Goal: Task Accomplishment & Management: Manage account settings

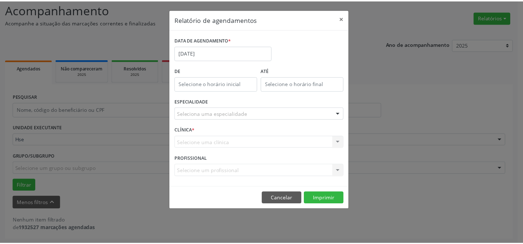
scroll to position [49, 0]
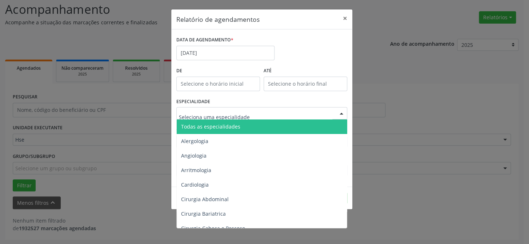
click at [218, 132] on span "Todas as especialidades" at bounding box center [262, 127] width 171 height 15
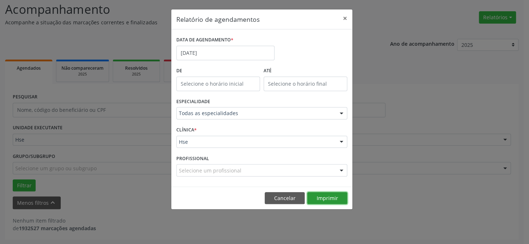
click at [334, 196] on button "Imprimir" at bounding box center [327, 198] width 40 height 12
click at [344, 17] on button "×" at bounding box center [344, 18] width 15 height 18
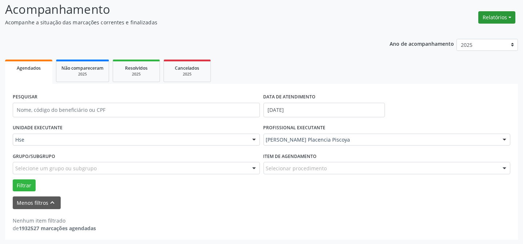
click at [505, 16] on button "Relatórios" at bounding box center [496, 17] width 37 height 12
click at [485, 32] on link "Agendamentos" at bounding box center [476, 33] width 78 height 10
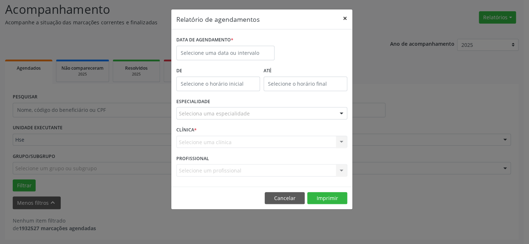
click at [345, 16] on button "×" at bounding box center [344, 18] width 15 height 18
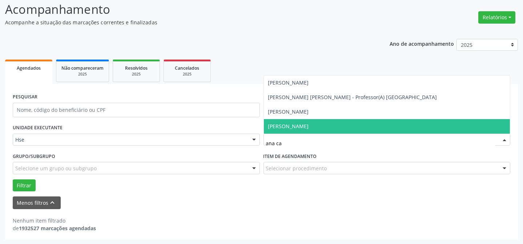
type input "ana car"
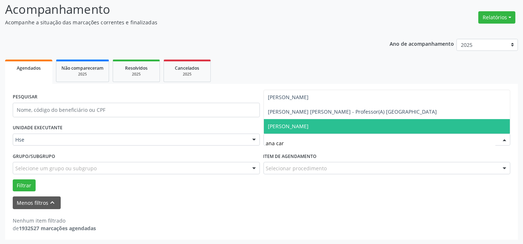
click at [360, 122] on span "[PERSON_NAME]" at bounding box center [387, 126] width 246 height 15
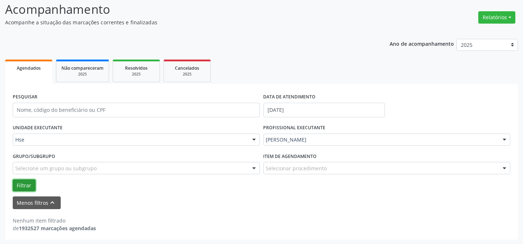
click at [28, 183] on button "Filtrar" at bounding box center [24, 185] width 23 height 12
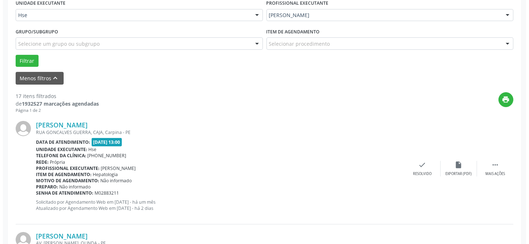
scroll to position [181, 0]
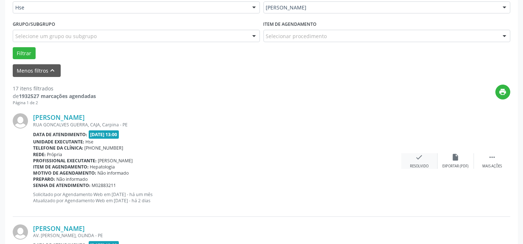
click at [406, 157] on div "check Resolvido" at bounding box center [419, 161] width 36 height 16
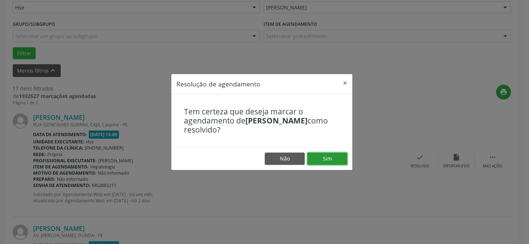
click at [333, 159] on button "Sim" at bounding box center [327, 159] width 40 height 12
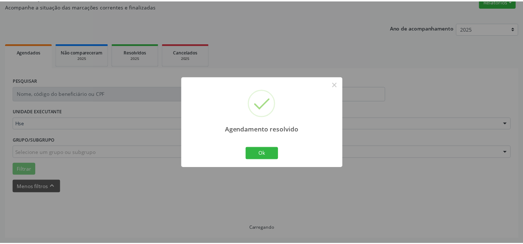
scroll to position [65, 0]
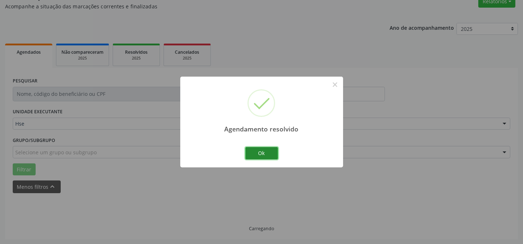
click at [266, 154] on button "Ok" at bounding box center [261, 153] width 33 height 12
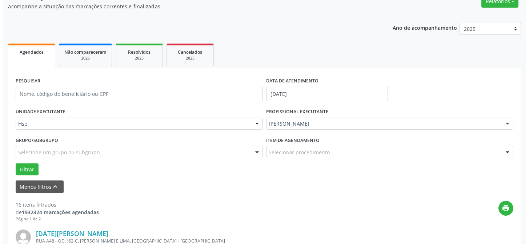
scroll to position [131, 0]
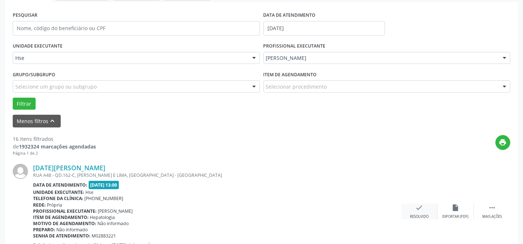
click at [420, 206] on icon "check" at bounding box center [419, 208] width 8 height 8
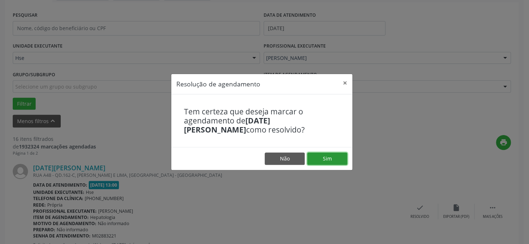
click at [327, 156] on button "Sim" at bounding box center [327, 159] width 40 height 12
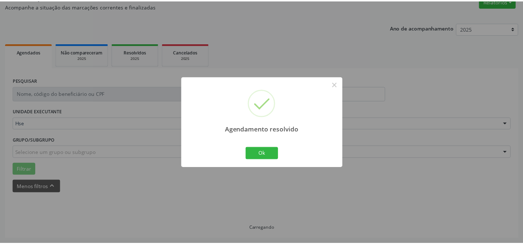
scroll to position [65, 0]
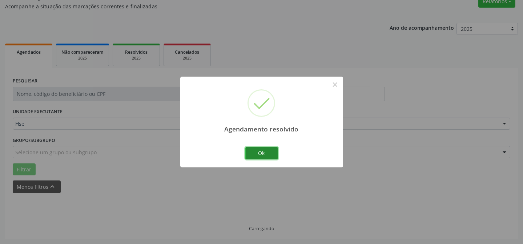
click at [263, 156] on button "Ok" at bounding box center [261, 153] width 33 height 12
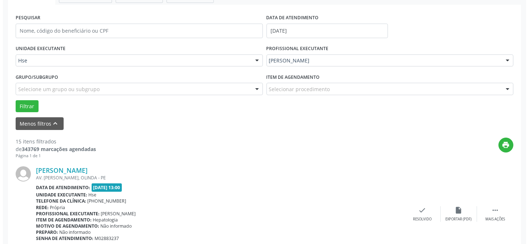
scroll to position [138, 0]
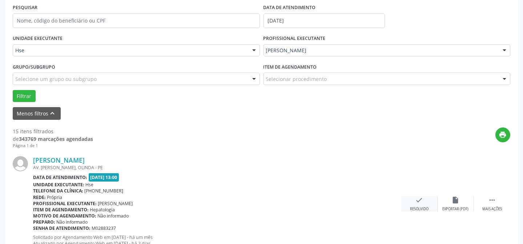
click at [426, 205] on div "check Resolvido" at bounding box center [419, 204] width 36 height 16
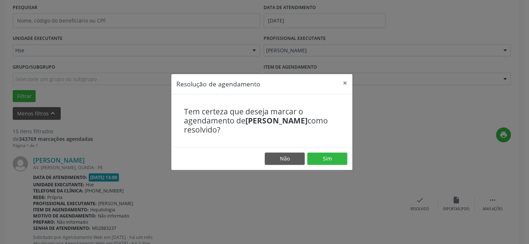
click at [329, 150] on footer "Não Sim" at bounding box center [261, 158] width 181 height 23
click at [330, 158] on button "Sim" at bounding box center [327, 159] width 40 height 12
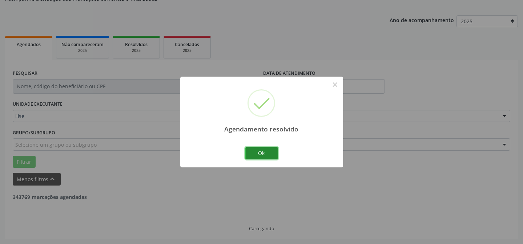
click at [270, 153] on button "Ok" at bounding box center [261, 153] width 33 height 12
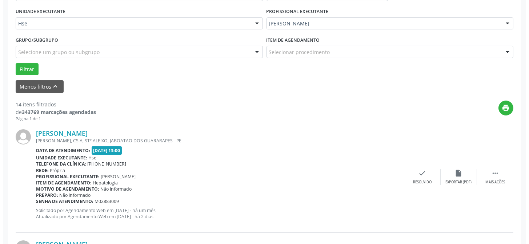
scroll to position [171, 0]
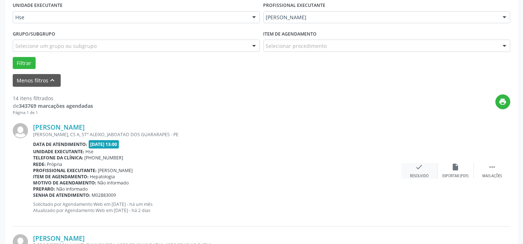
click at [414, 170] on div "check Resolvido" at bounding box center [419, 171] width 36 height 16
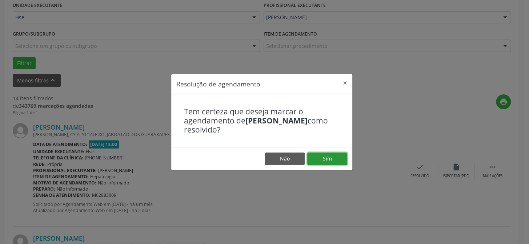
click at [323, 158] on button "Sim" at bounding box center [327, 159] width 40 height 12
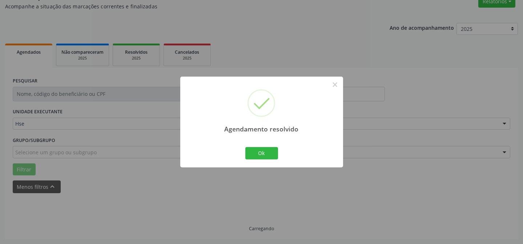
scroll to position [73, 0]
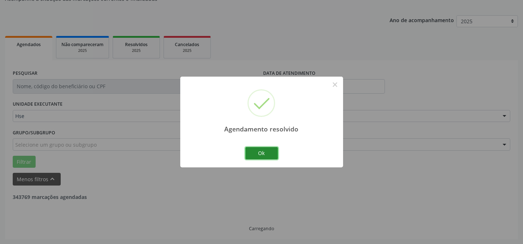
click at [258, 150] on button "Ok" at bounding box center [261, 153] width 33 height 12
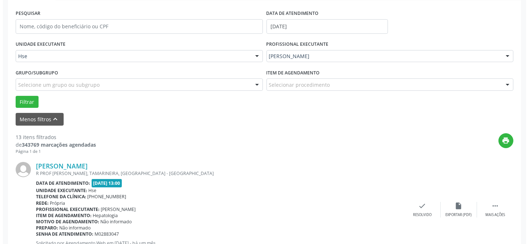
scroll to position [138, 0]
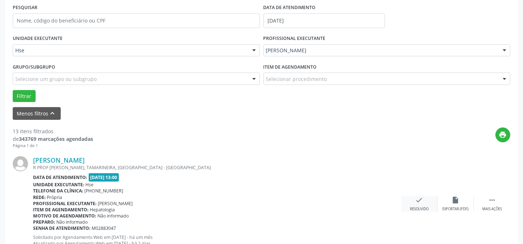
click at [417, 200] on icon "check" at bounding box center [419, 200] width 8 height 8
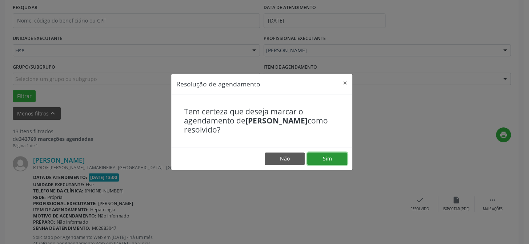
click at [339, 155] on button "Sim" at bounding box center [327, 159] width 40 height 12
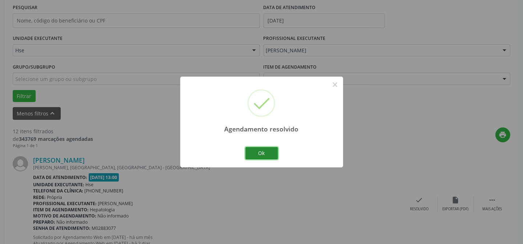
click at [259, 150] on button "Ok" at bounding box center [261, 153] width 33 height 12
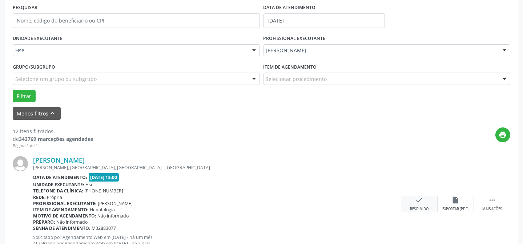
click at [423, 197] on div "check Resolvido" at bounding box center [419, 204] width 36 height 16
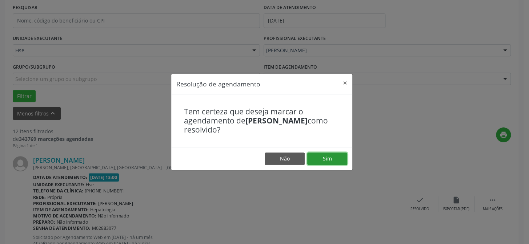
click at [316, 159] on button "Sim" at bounding box center [327, 159] width 40 height 12
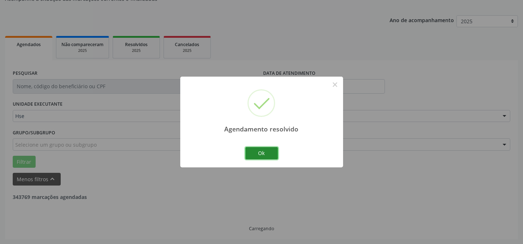
click at [260, 155] on button "Ok" at bounding box center [261, 153] width 33 height 12
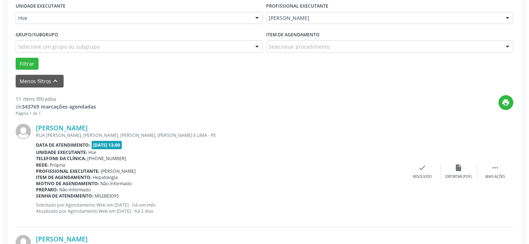
scroll to position [171, 0]
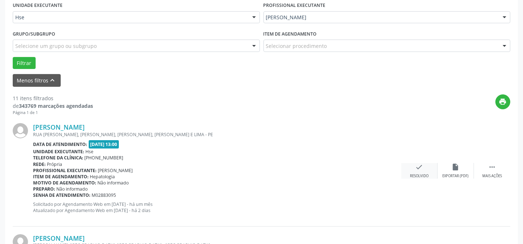
click at [412, 171] on div "check Resolvido" at bounding box center [419, 171] width 36 height 16
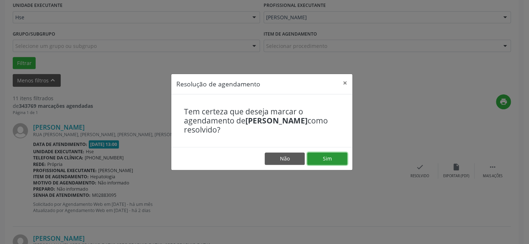
click at [329, 156] on button "Sim" at bounding box center [327, 159] width 40 height 12
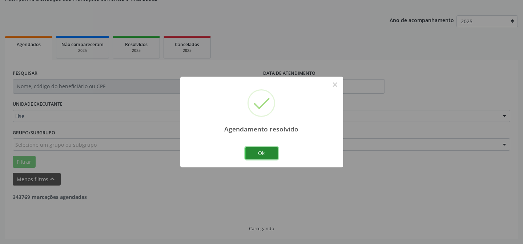
click at [263, 155] on button "Ok" at bounding box center [261, 153] width 33 height 12
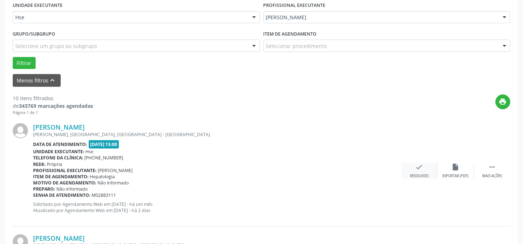
click at [412, 163] on div "check Resolvido" at bounding box center [419, 171] width 36 height 16
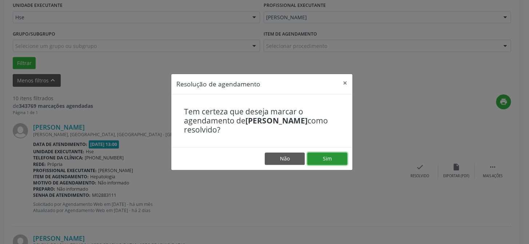
click at [335, 157] on button "Sim" at bounding box center [327, 159] width 40 height 12
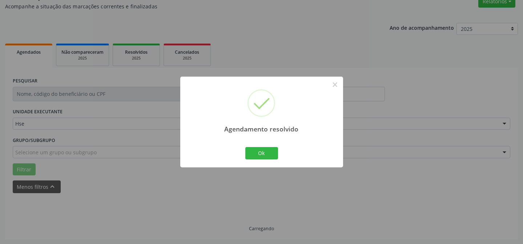
scroll to position [73, 0]
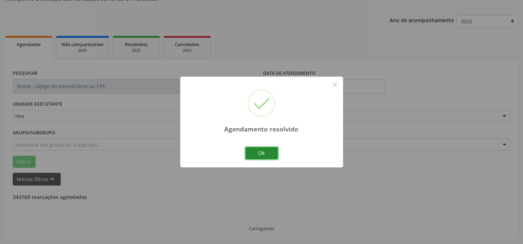
click at [265, 156] on button "Ok" at bounding box center [261, 153] width 33 height 12
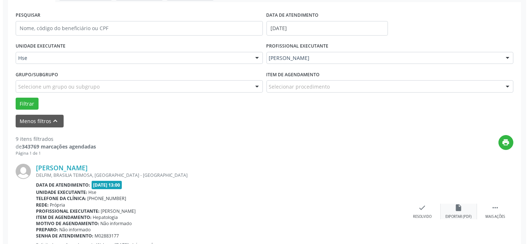
scroll to position [138, 0]
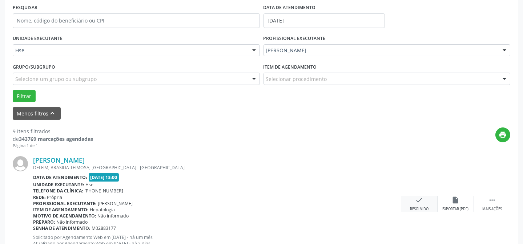
click at [418, 202] on icon "check" at bounding box center [419, 200] width 8 height 8
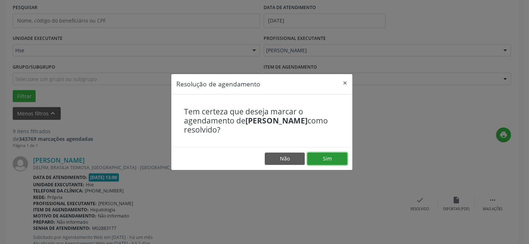
click at [316, 158] on button "Sim" at bounding box center [327, 159] width 40 height 12
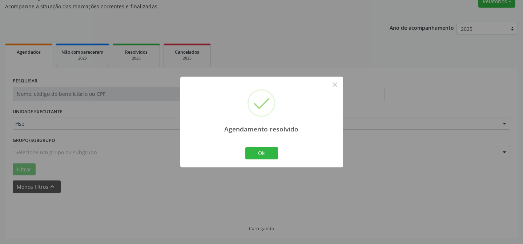
scroll to position [73, 0]
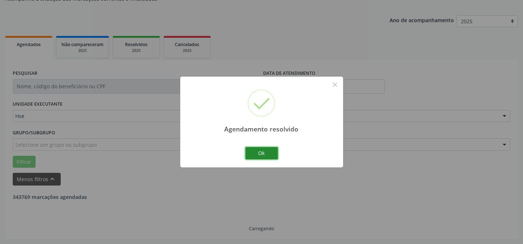
click at [266, 155] on button "Ok" at bounding box center [261, 153] width 33 height 12
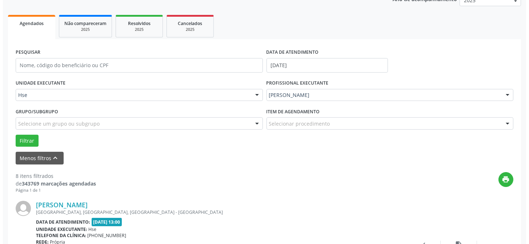
scroll to position [105, 0]
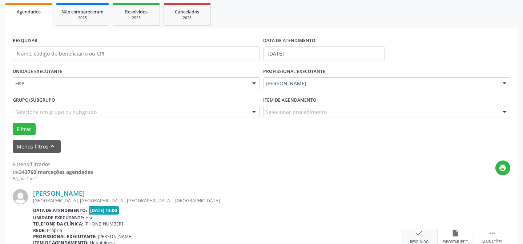
click at [415, 232] on icon "check" at bounding box center [419, 233] width 8 height 8
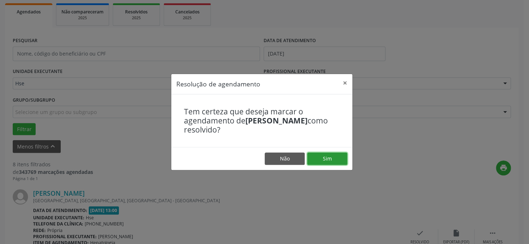
click at [339, 161] on button "Sim" at bounding box center [327, 159] width 40 height 12
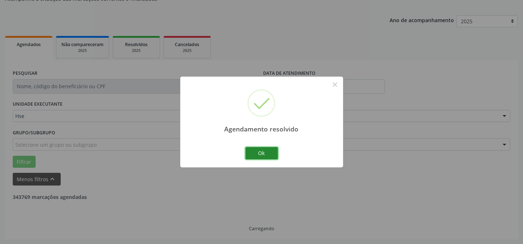
click at [259, 148] on button "Ok" at bounding box center [261, 153] width 33 height 12
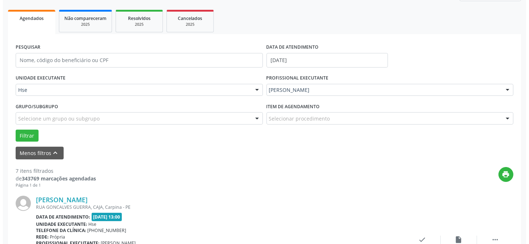
scroll to position [138, 0]
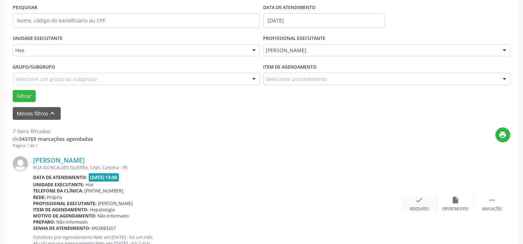
click at [416, 198] on icon "check" at bounding box center [419, 200] width 8 height 8
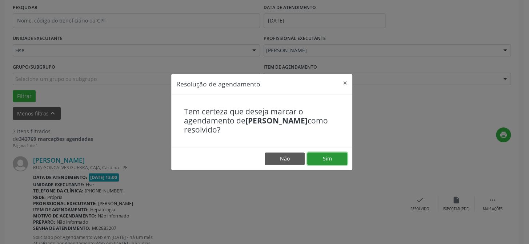
click at [332, 156] on button "Sim" at bounding box center [327, 159] width 40 height 12
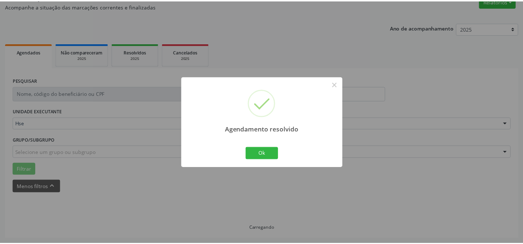
scroll to position [65, 0]
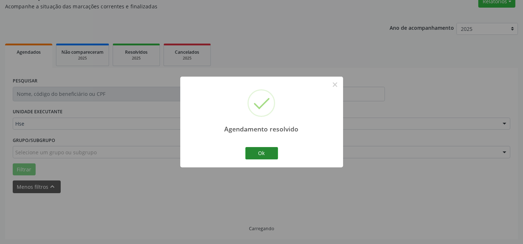
click at [277, 154] on div "Ok Cancel" at bounding box center [261, 153] width 36 height 15
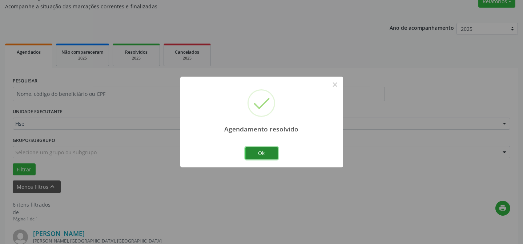
click at [270, 153] on button "Ok" at bounding box center [261, 153] width 33 height 12
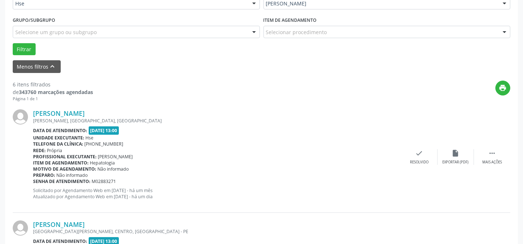
scroll to position [197, 0]
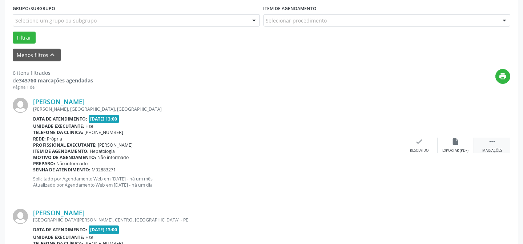
click at [486, 143] on div " Mais ações" at bounding box center [492, 146] width 36 height 16
click at [444, 143] on div "alarm_off Não compareceu" at bounding box center [455, 146] width 36 height 16
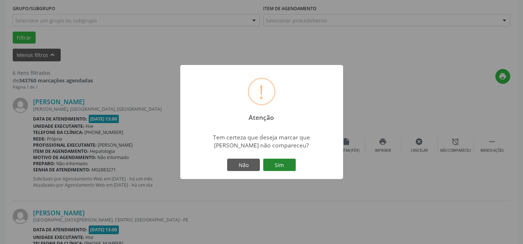
click at [283, 164] on button "Sim" at bounding box center [279, 165] width 33 height 12
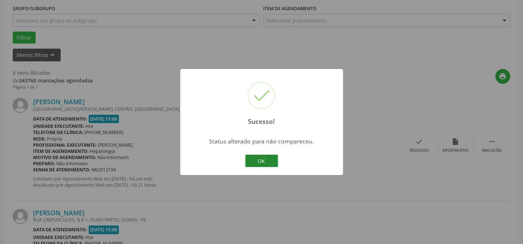
click at [271, 157] on button "OK" at bounding box center [261, 161] width 33 height 12
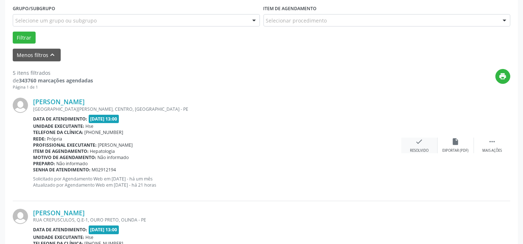
click at [419, 143] on icon "check" at bounding box center [419, 142] width 8 height 8
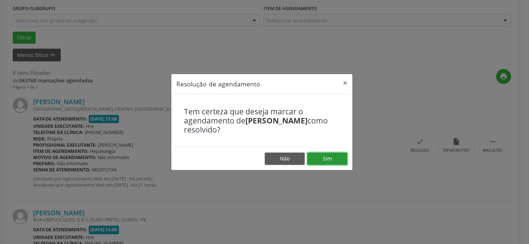
click at [325, 158] on button "Sim" at bounding box center [327, 159] width 40 height 12
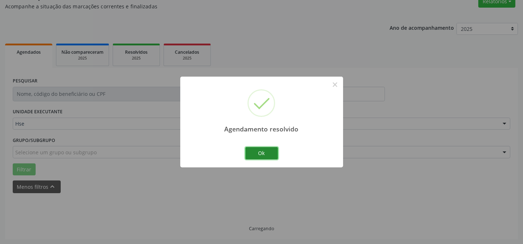
click at [269, 154] on button "Ok" at bounding box center [261, 153] width 33 height 12
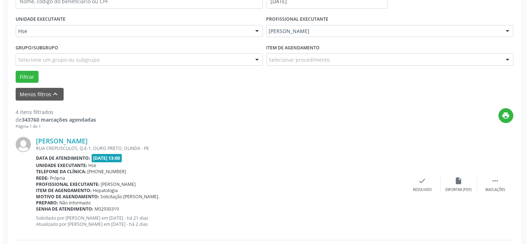
scroll to position [164, 0]
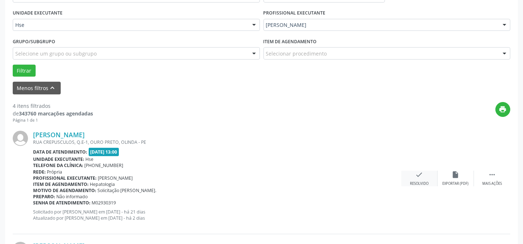
click at [424, 177] on div "check Resolvido" at bounding box center [419, 179] width 36 height 16
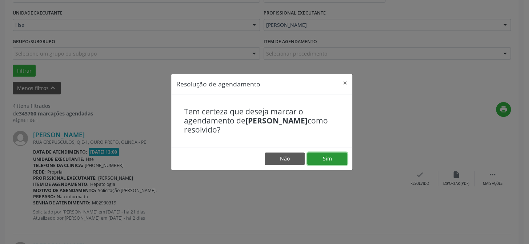
click at [333, 156] on button "Sim" at bounding box center [327, 159] width 40 height 12
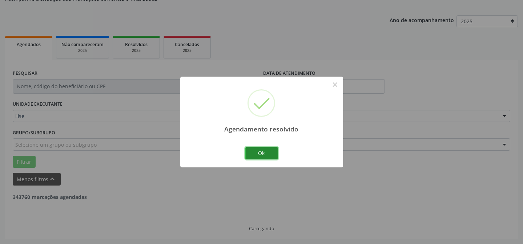
click at [248, 147] on button "Ok" at bounding box center [261, 153] width 33 height 12
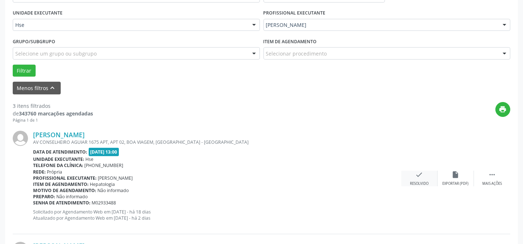
click at [424, 181] on div "Resolvido" at bounding box center [419, 183] width 19 height 5
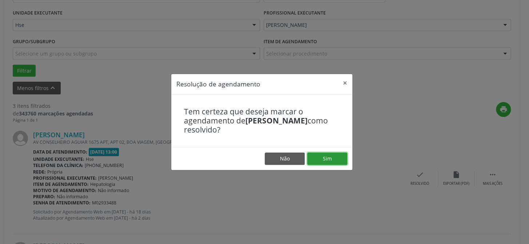
click at [331, 159] on button "Sim" at bounding box center [327, 159] width 40 height 12
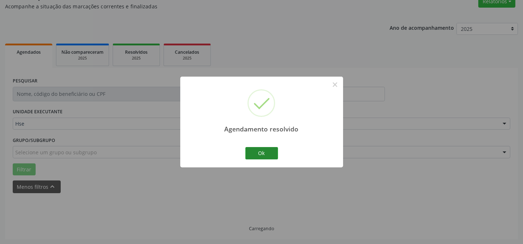
scroll to position [73, 0]
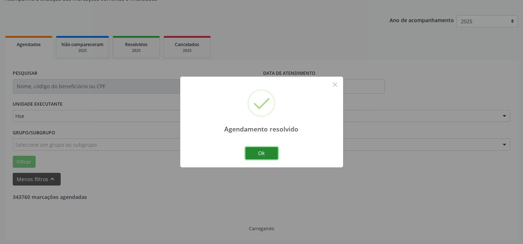
click at [273, 151] on button "Ok" at bounding box center [261, 153] width 33 height 12
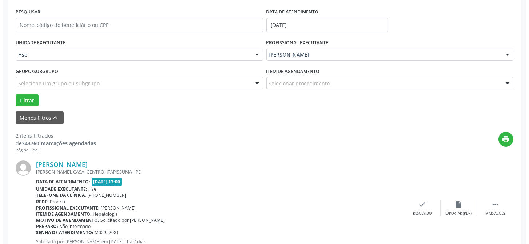
scroll to position [205, 0]
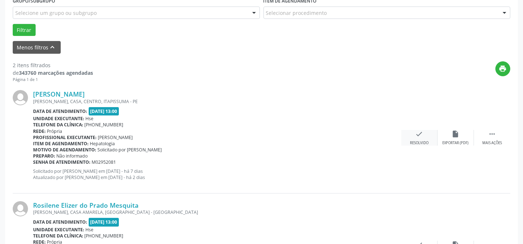
click at [426, 143] on div "Resolvido" at bounding box center [419, 143] width 19 height 5
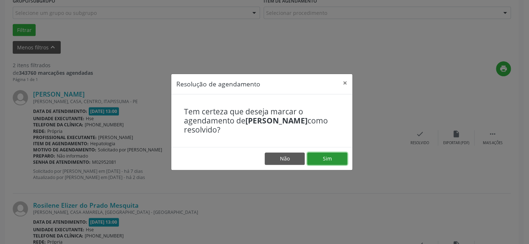
click at [339, 158] on button "Sim" at bounding box center [327, 159] width 40 height 12
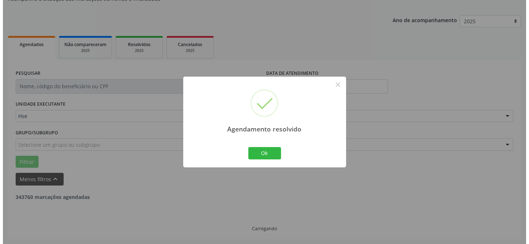
scroll to position [166, 0]
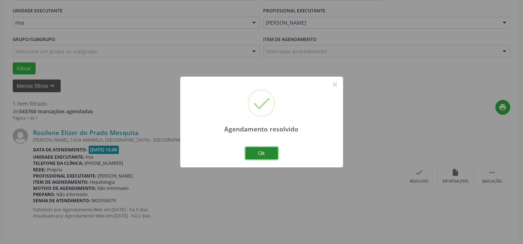
click at [268, 151] on button "Ok" at bounding box center [261, 153] width 33 height 12
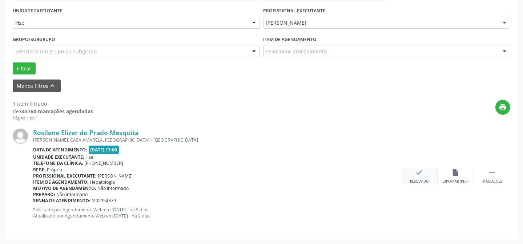
click at [424, 175] on div "check Resolvido" at bounding box center [419, 177] width 36 height 16
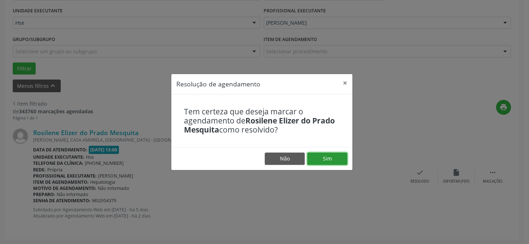
click at [316, 158] on button "Sim" at bounding box center [327, 159] width 40 height 12
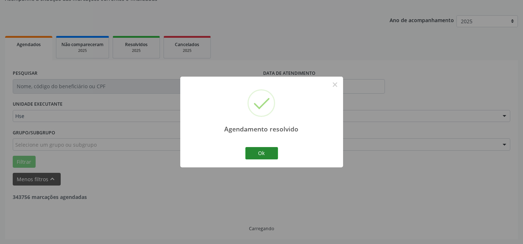
scroll to position [49, 0]
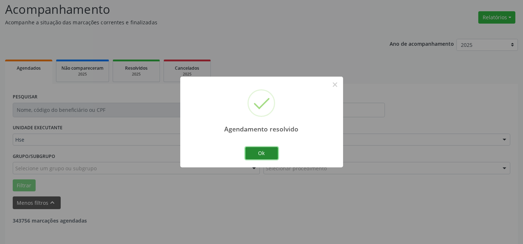
click at [270, 151] on button "Ok" at bounding box center [261, 153] width 33 height 12
